Goal: Entertainment & Leisure: Browse casually

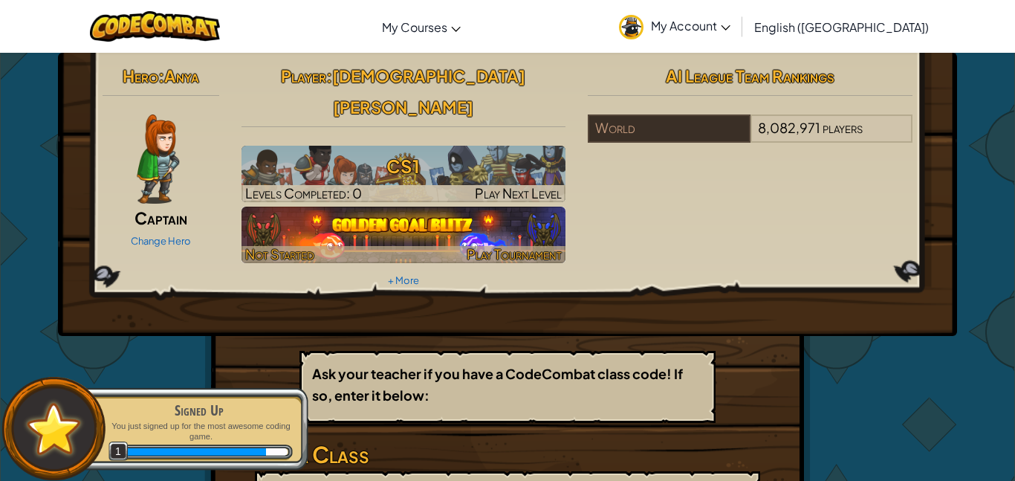
click at [271, 207] on img at bounding box center [403, 235] width 325 height 56
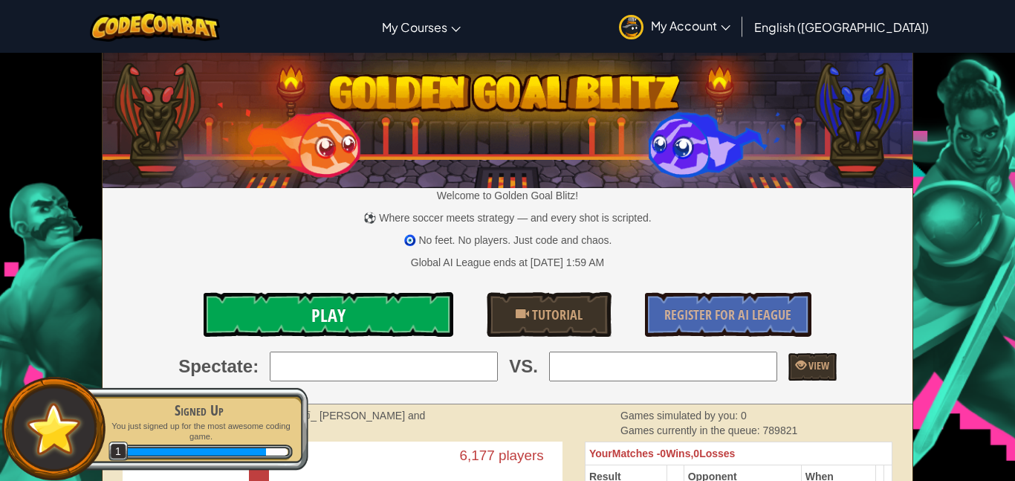
click at [285, 322] on link "Play" at bounding box center [329, 314] width 250 height 45
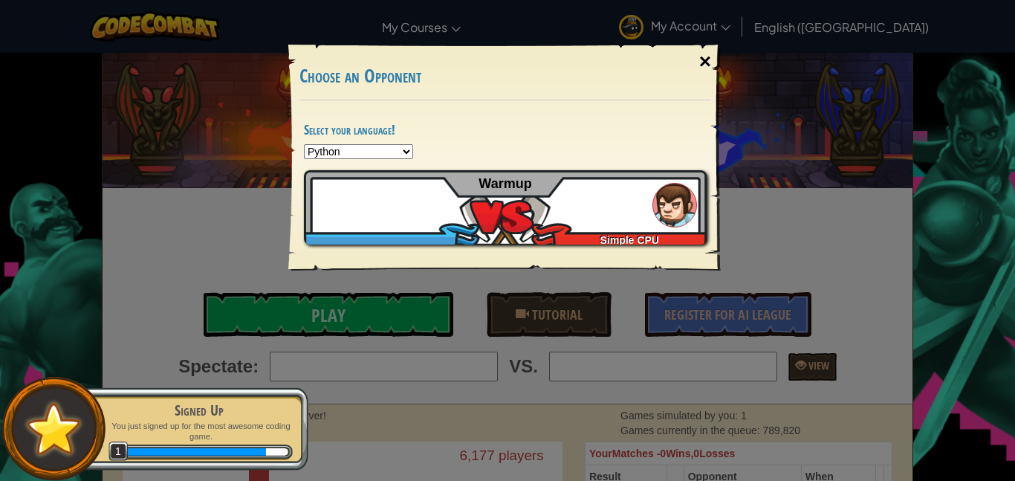
click at [701, 68] on div "×" at bounding box center [705, 61] width 34 height 43
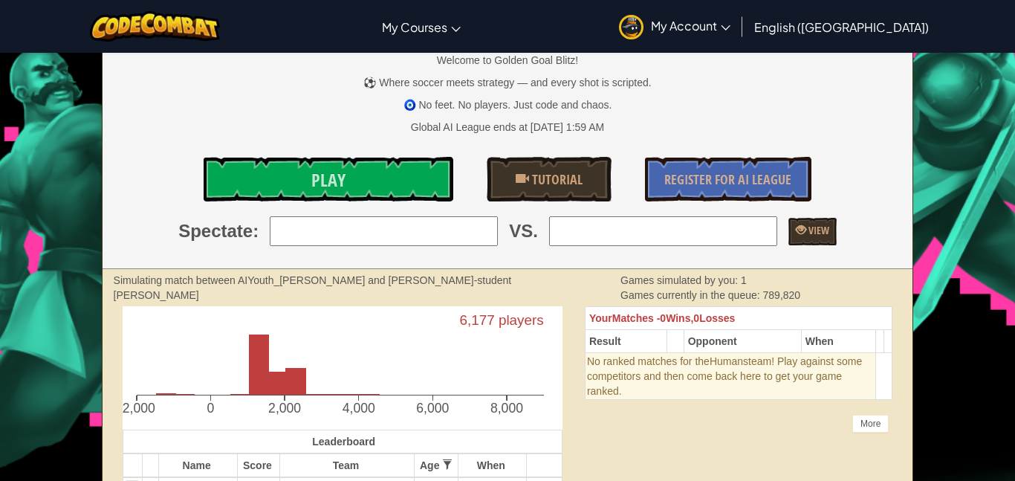
scroll to position [15, 0]
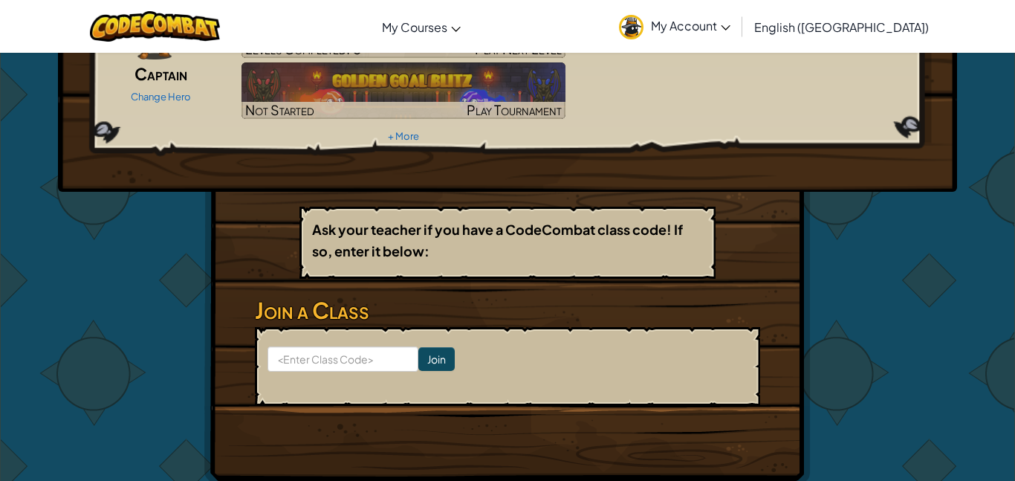
scroll to position [146, 0]
